Goal: Task Accomplishment & Management: Manage account settings

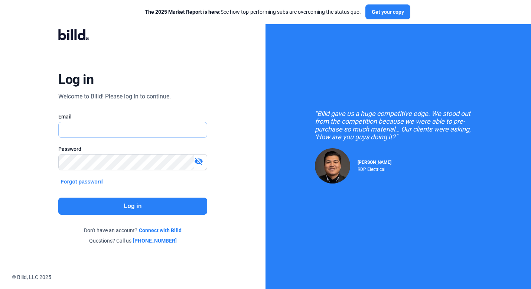
type input "[PERSON_NAME][EMAIL_ADDRESS][DOMAIN_NAME]"
click at [136, 207] on button "Log in" at bounding box center [132, 206] width 149 height 17
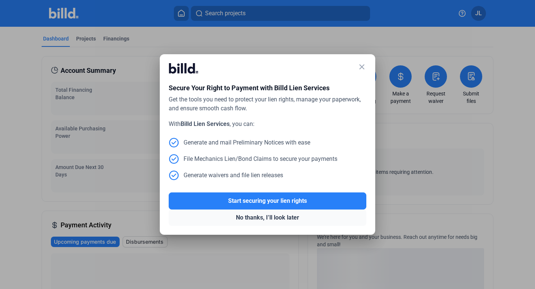
click at [272, 216] on button "No thanks, I’ll look later" at bounding box center [268, 218] width 198 height 16
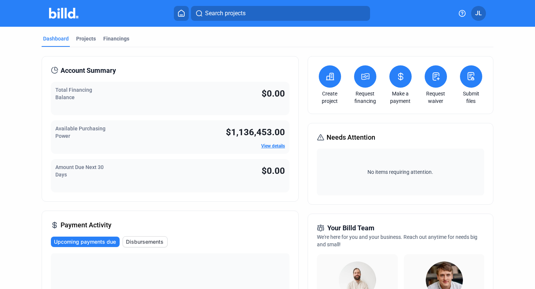
click at [271, 144] on link "View details" at bounding box center [273, 145] width 24 height 5
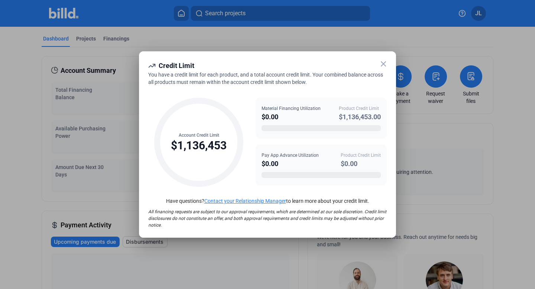
click at [385, 65] on icon at bounding box center [383, 64] width 4 height 4
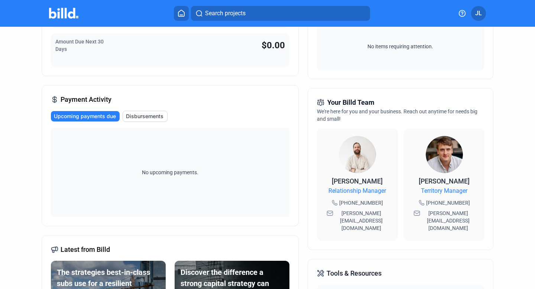
scroll to position [130, 0]
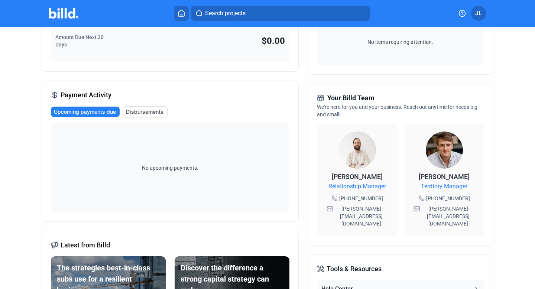
click at [140, 113] on span "Disbursements" at bounding box center [145, 111] width 38 height 7
click at [99, 111] on span "Upcoming payments due" at bounding box center [85, 111] width 62 height 7
click at [131, 110] on span "Disbursements" at bounding box center [145, 111] width 38 height 7
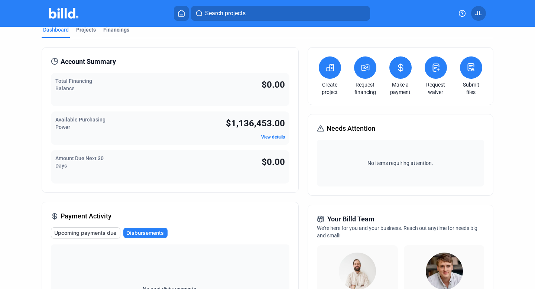
scroll to position [0, 0]
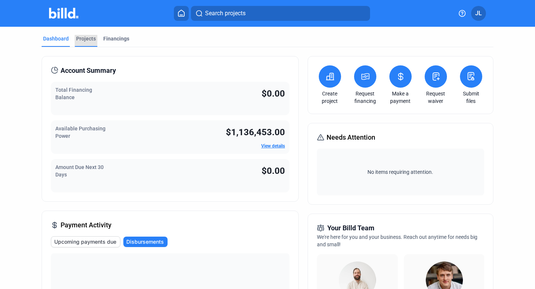
click at [88, 38] on div "Projects" at bounding box center [86, 38] width 20 height 7
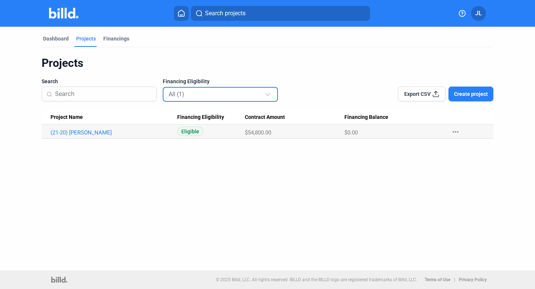
click at [219, 96] on div "All (1)" at bounding box center [217, 94] width 96 height 10
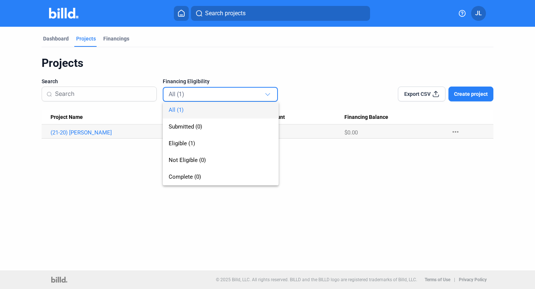
click at [128, 150] on div at bounding box center [267, 144] width 535 height 289
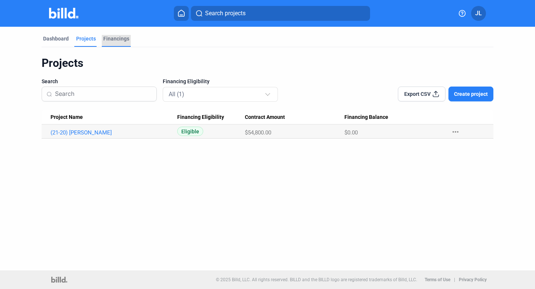
click at [122, 37] on div "Financings" at bounding box center [116, 38] width 26 height 7
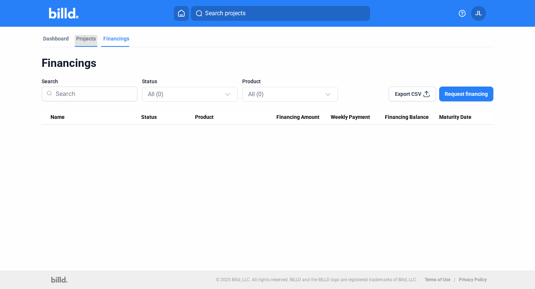
click at [87, 39] on div "Projects" at bounding box center [86, 38] width 20 height 7
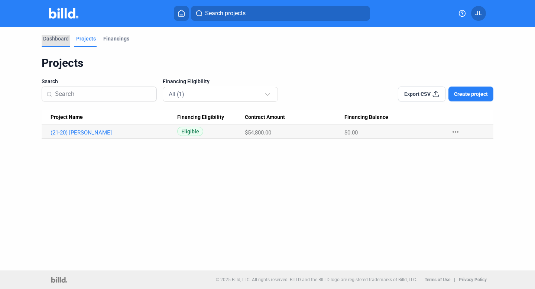
click at [64, 39] on div "Dashboard" at bounding box center [56, 38] width 26 height 7
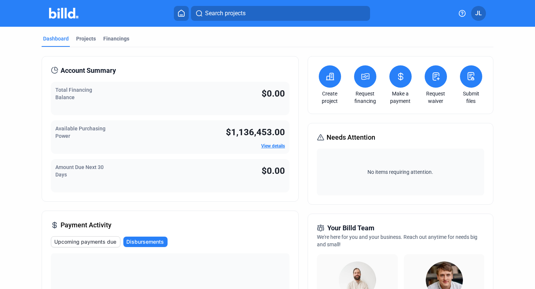
click at [333, 80] on button at bounding box center [330, 76] width 22 height 22
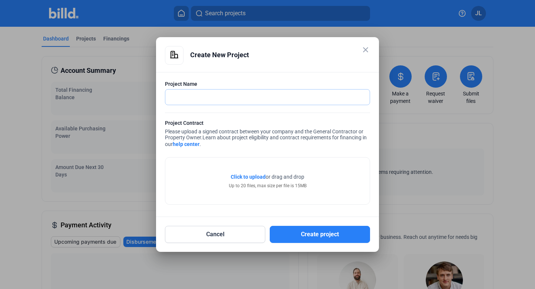
click at [292, 95] on input "text" at bounding box center [267, 97] width 204 height 15
type input "[GEOGRAPHIC_DATA][US_STATE] ISD"
click at [366, 48] on mat-icon "close" at bounding box center [365, 49] width 9 height 9
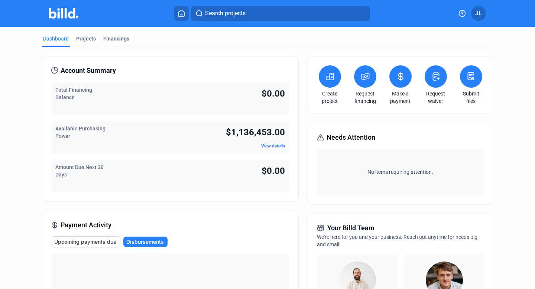
click at [365, 75] on icon at bounding box center [365, 76] width 9 height 9
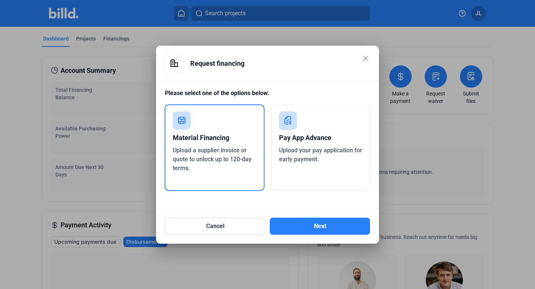
click at [365, 59] on mat-icon "close" at bounding box center [365, 58] width 9 height 9
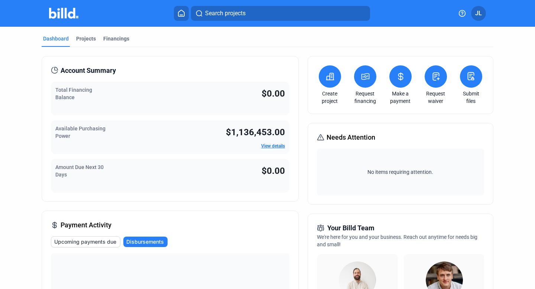
click at [327, 74] on icon at bounding box center [329, 76] width 9 height 9
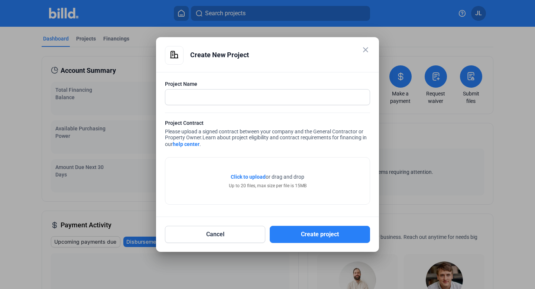
click at [365, 51] on mat-icon "close" at bounding box center [365, 49] width 9 height 9
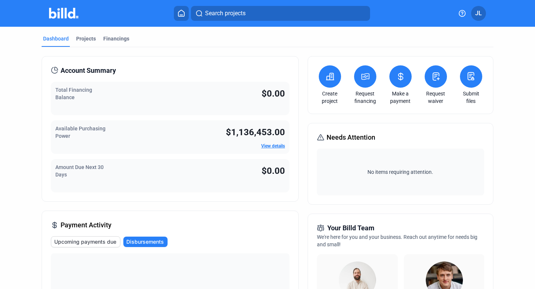
click at [361, 75] on icon at bounding box center [365, 76] width 9 height 9
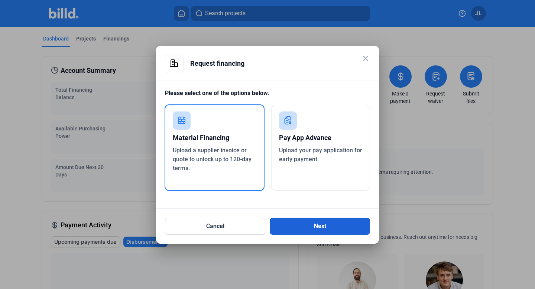
click at [302, 226] on button "Next" at bounding box center [320, 226] width 100 height 17
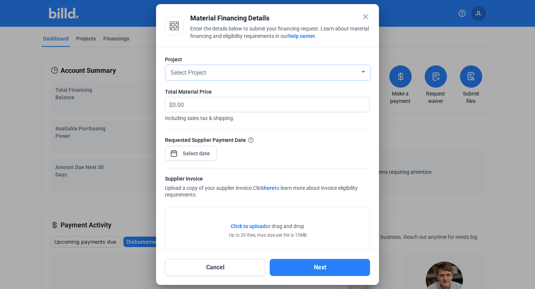
click at [249, 76] on div "Select Project" at bounding box center [264, 72] width 191 height 10
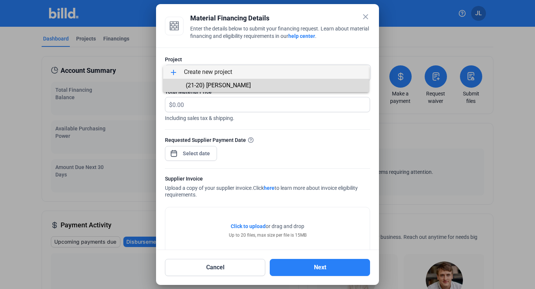
click at [250, 86] on span "(21-20) [PERSON_NAME]" at bounding box center [266, 85] width 194 height 13
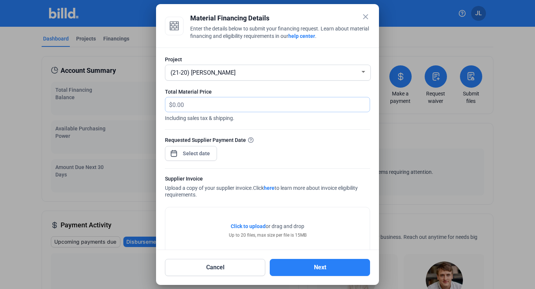
click at [185, 109] on input "text" at bounding box center [270, 104] width 197 height 14
type input "13,500"
click at [195, 152] on div "close Material Financing Details Enter the details below to submit your financi…" at bounding box center [267, 144] width 535 height 289
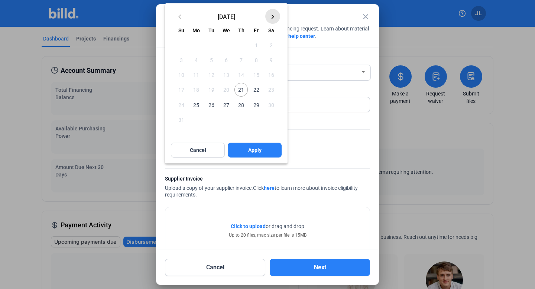
click at [271, 17] on mat-icon "keyboard_arrow_right" at bounding box center [272, 16] width 9 height 9
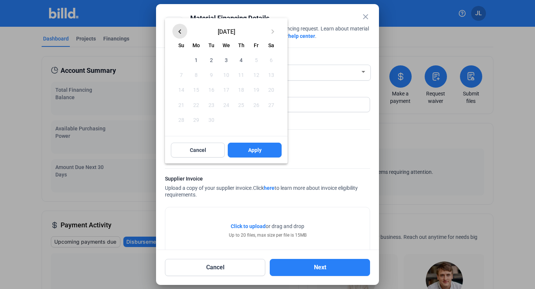
click at [184, 33] on mat-icon "keyboard_arrow_left" at bounding box center [179, 31] width 9 height 9
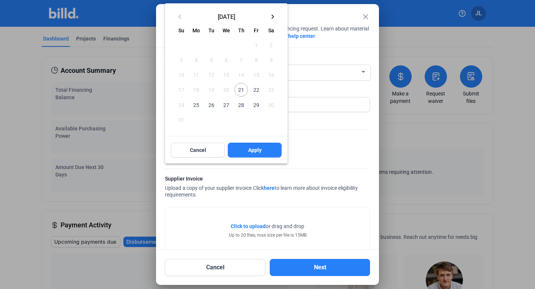
click at [255, 106] on span "29" at bounding box center [255, 104] width 13 height 13
click at [254, 146] on button "Apply" at bounding box center [255, 150] width 54 height 15
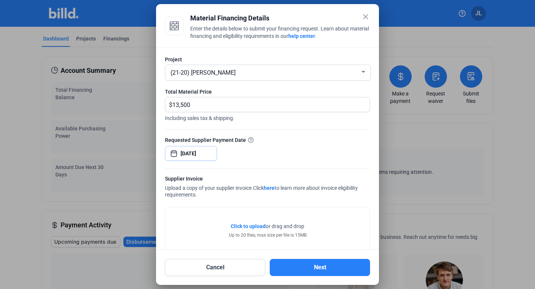
click at [203, 154] on input "[DATE]" at bounding box center [197, 153] width 32 height 9
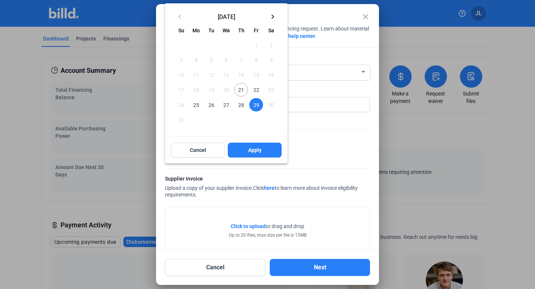
click at [240, 104] on span "28" at bounding box center [240, 104] width 13 height 13
click at [244, 151] on button "Apply" at bounding box center [255, 150] width 54 height 15
type input "[DATE]"
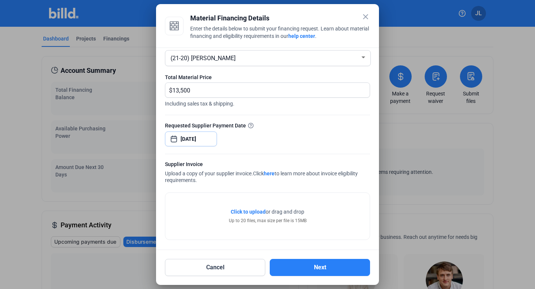
scroll to position [17, 0]
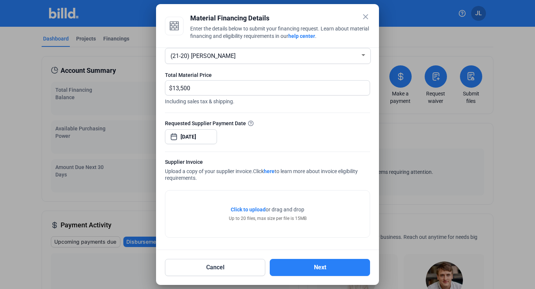
click at [366, 17] on mat-icon "close" at bounding box center [365, 16] width 9 height 9
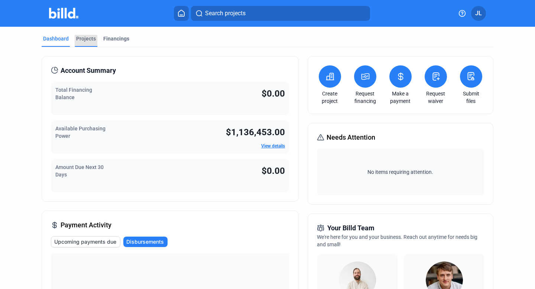
click at [82, 40] on div "Projects" at bounding box center [86, 38] width 20 height 7
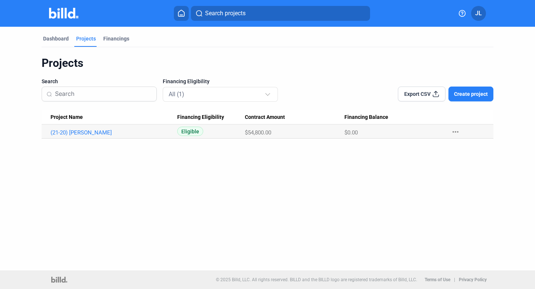
click at [465, 92] on span "Create project" at bounding box center [471, 93] width 34 height 7
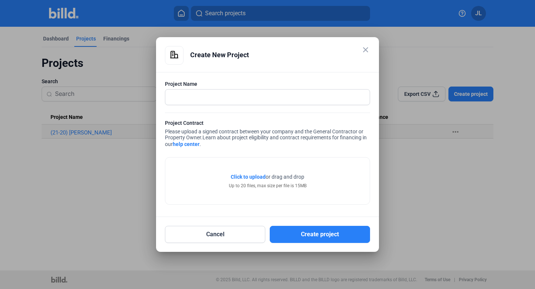
click at [367, 52] on mat-icon "close" at bounding box center [365, 49] width 9 height 9
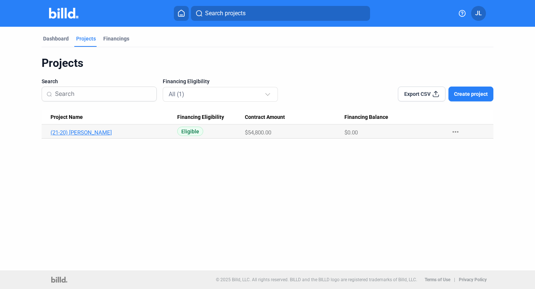
click at [84, 131] on link "(21-20) [PERSON_NAME]" at bounding box center [111, 132] width 120 height 7
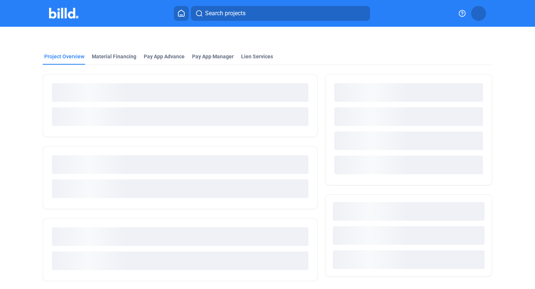
click at [84, 131] on ngx-skeleton-loader at bounding box center [180, 116] width 256 height 30
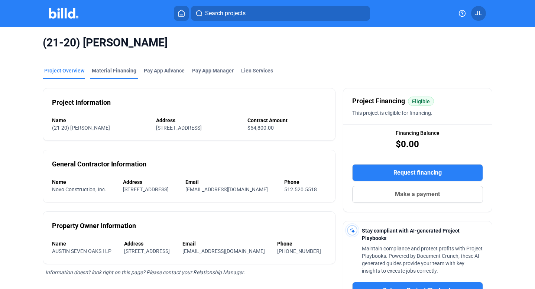
click at [118, 70] on div "Material Financing" at bounding box center [114, 70] width 45 height 7
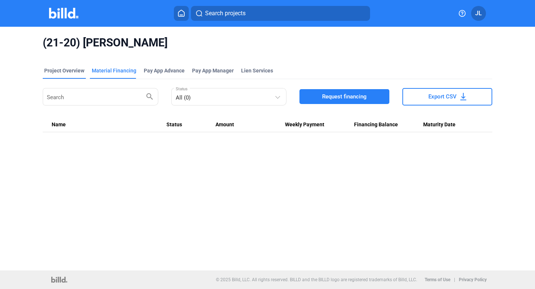
click at [64, 68] on div "Project Overview" at bounding box center [64, 70] width 40 height 7
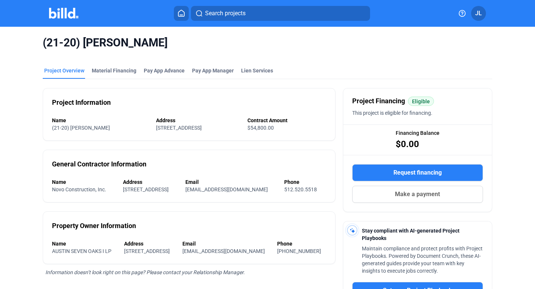
click at [182, 13] on icon at bounding box center [181, 13] width 7 height 7
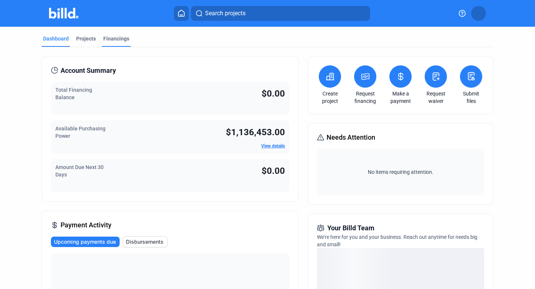
click at [122, 40] on div "Financings" at bounding box center [116, 38] width 26 height 7
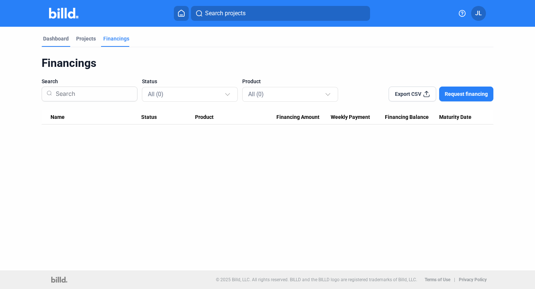
click at [54, 38] on div "Dashboard" at bounding box center [56, 38] width 26 height 7
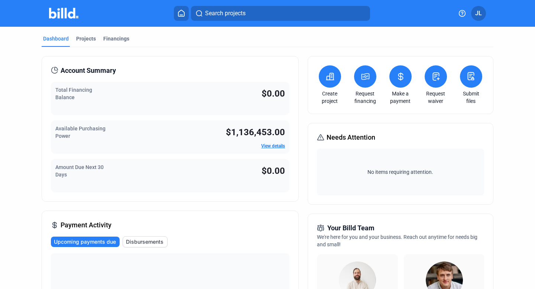
click at [398, 76] on icon at bounding box center [400, 76] width 4 height 7
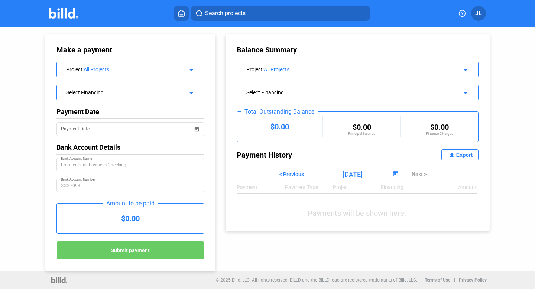
click at [166, 71] on div "All Projects" at bounding box center [133, 70] width 98 height 6
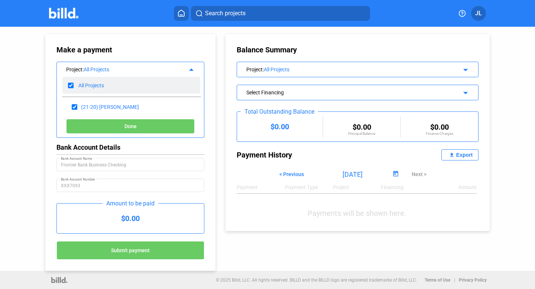
click at [71, 85] on input "checkbox" at bounding box center [71, 85] width 6 height 11
checkbox input "false"
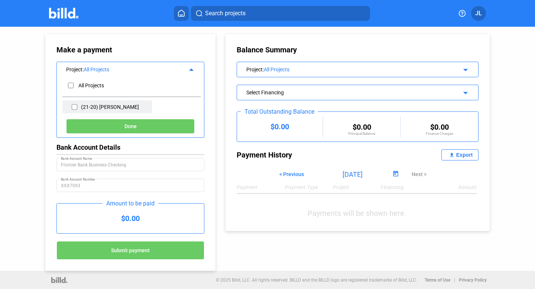
click at [74, 105] on input "checkbox" at bounding box center [75, 106] width 6 height 11
checkbox input "true"
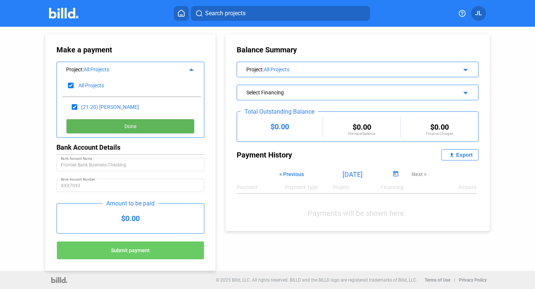
click at [101, 125] on button "Done" at bounding box center [130, 126] width 129 height 15
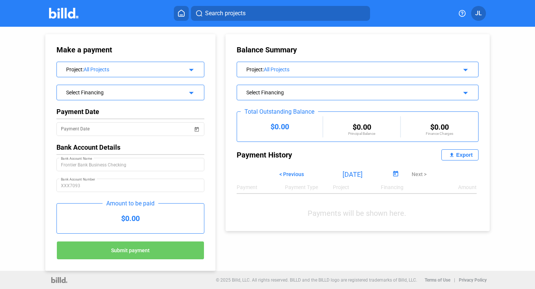
click at [137, 91] on div "Select Financing" at bounding box center [124, 91] width 116 height 7
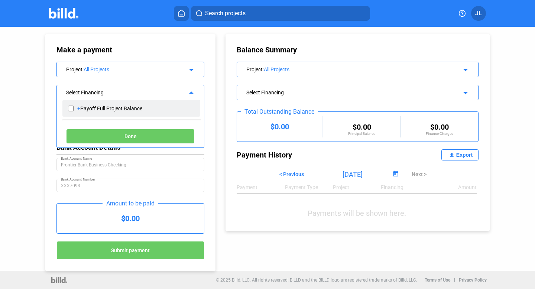
click at [71, 108] on input "checkbox" at bounding box center [71, 108] width 6 height 11
checkbox input "true"
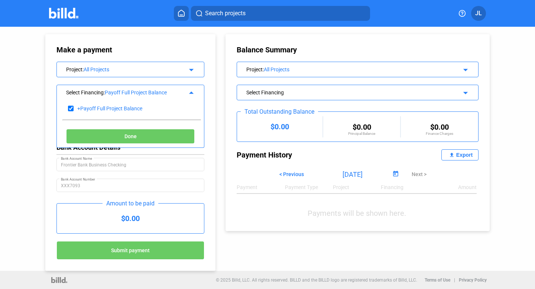
click at [123, 133] on button "Done" at bounding box center [130, 136] width 129 height 15
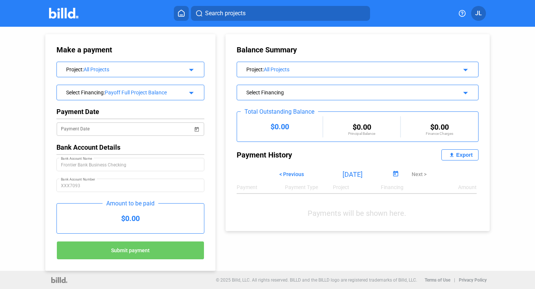
click at [111, 128] on input "Payment Date" at bounding box center [127, 129] width 132 height 9
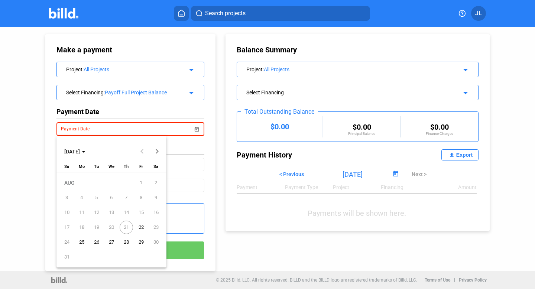
click at [153, 149] on span "Next month" at bounding box center [157, 152] width 18 height 18
click at [143, 152] on button "Previous month" at bounding box center [142, 151] width 15 height 15
click at [82, 242] on span "25" at bounding box center [81, 242] width 13 height 13
type input "[DATE]"
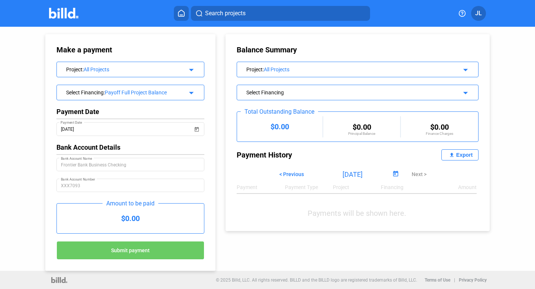
click at [481, 13] on span "JL" at bounding box center [478, 13] width 7 height 9
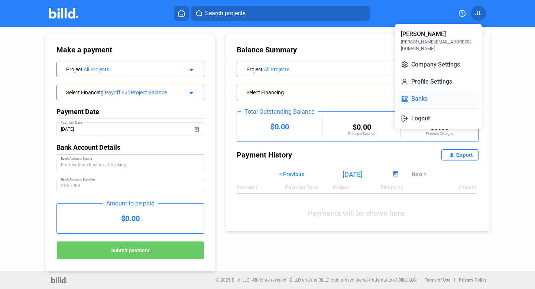
click at [427, 92] on button "Banks" at bounding box center [438, 98] width 81 height 15
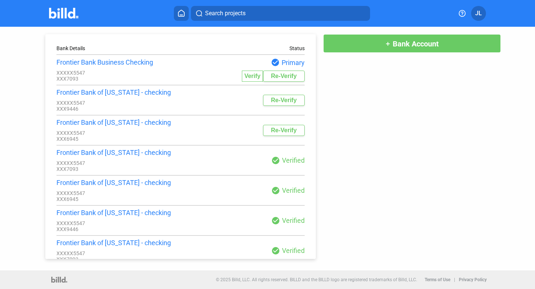
click at [478, 11] on span "JL" at bounding box center [478, 13] width 7 height 9
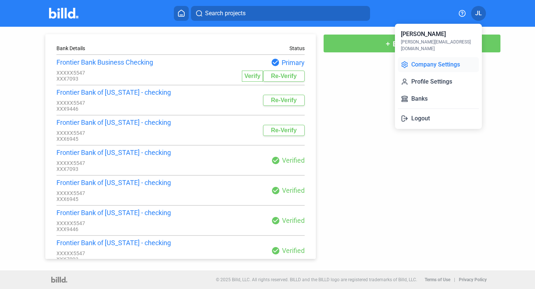
click at [436, 57] on button "Company Settings" at bounding box center [438, 64] width 81 height 15
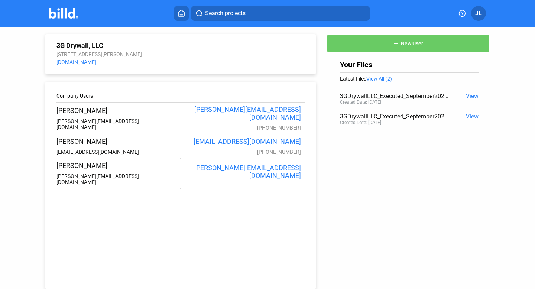
drag, startPoint x: 95, startPoint y: 174, endPoint x: 52, endPoint y: 158, distance: 45.4
click at [52, 158] on div "Company Users [PERSON_NAME] [PERSON_NAME][EMAIL_ADDRESS][DOMAIN_NAME] [PERSON_N…" at bounding box center [180, 185] width 271 height 207
click at [482, 14] on span "JL" at bounding box center [478, 13] width 7 height 9
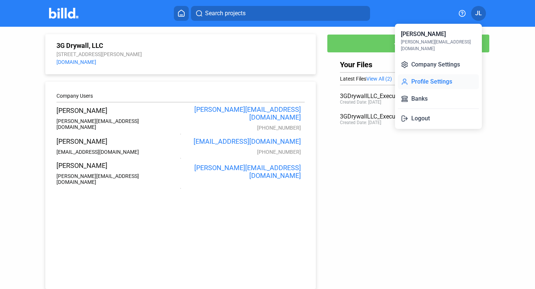
click at [449, 75] on button "Profile Settings" at bounding box center [438, 81] width 81 height 15
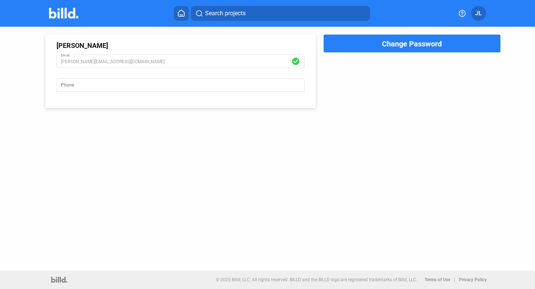
click at [182, 15] on icon at bounding box center [181, 13] width 6 height 6
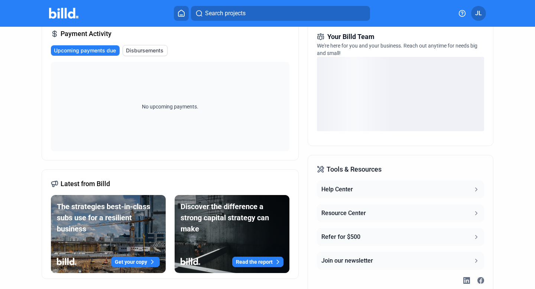
scroll to position [211, 0]
